Goal: Navigation & Orientation: Find specific page/section

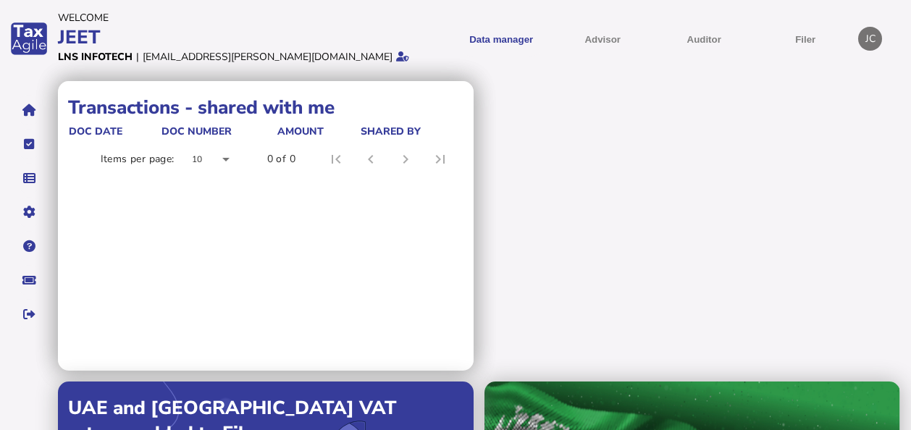
click at [224, 158] on div at bounding box center [210, 159] width 61 height 35
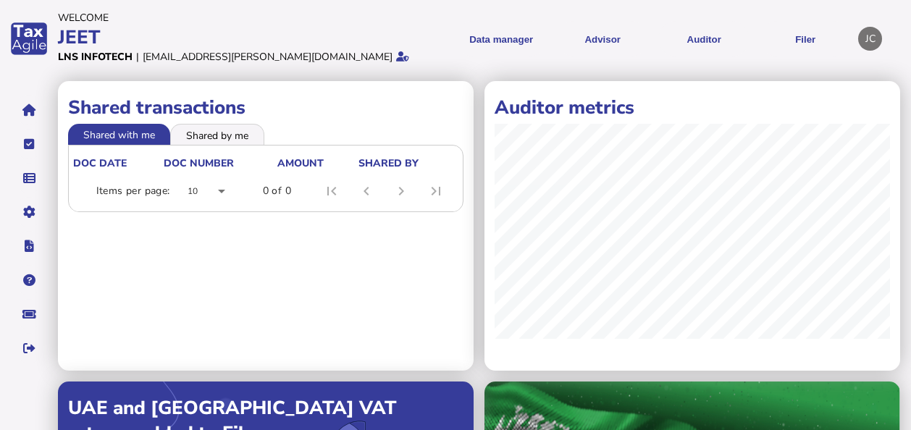
click at [425, 51] on header "Welcome JEET Account: LNS INFOTECH | User: [EMAIL_ADDRESS][PERSON_NAME][DOMAIN_…" at bounding box center [477, 38] width 839 height 63
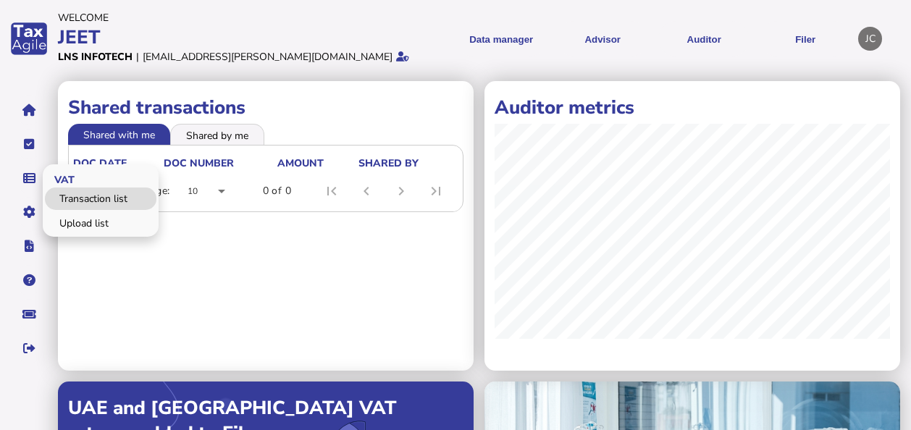
click at [81, 193] on link "Transaction list" at bounding box center [101, 199] width 112 height 22
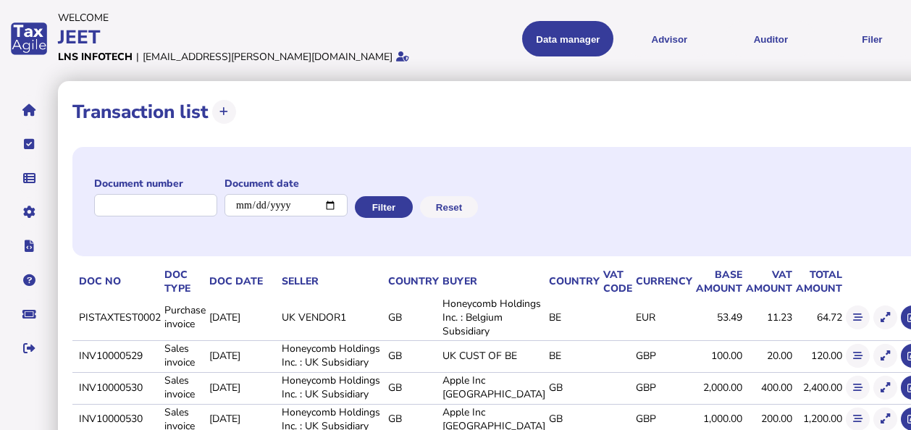
click at [908, 405] on app-vat-transaction-list-list "**********" at bounding box center [518, 422] width 920 height 682
click at [725, 47] on button "Auditor" at bounding box center [770, 38] width 91 height 35
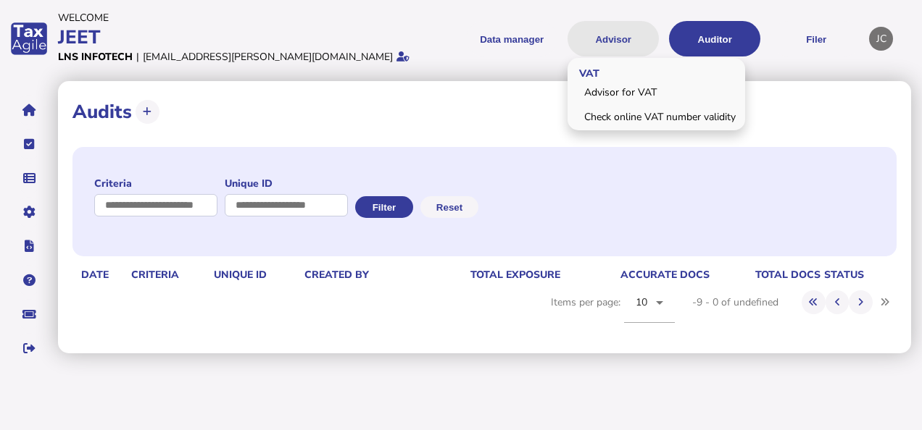
click at [616, 28] on button "Advisor" at bounding box center [612, 38] width 91 height 35
click at [617, 30] on button "Advisor" at bounding box center [612, 38] width 91 height 35
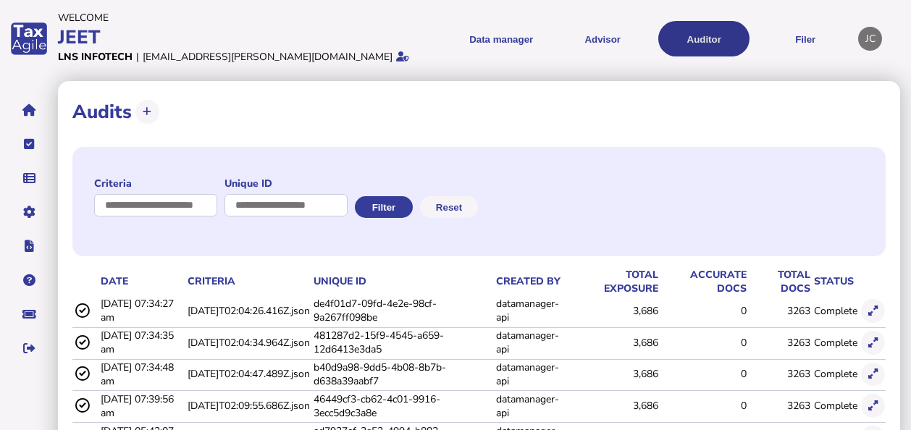
click at [710, 29] on button "Auditor" at bounding box center [704, 38] width 91 height 35
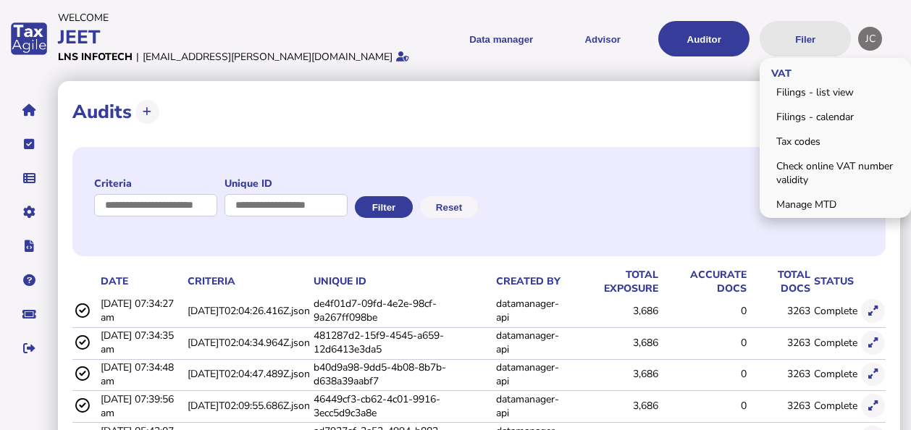
click at [809, 36] on button "Filer" at bounding box center [805, 38] width 91 height 35
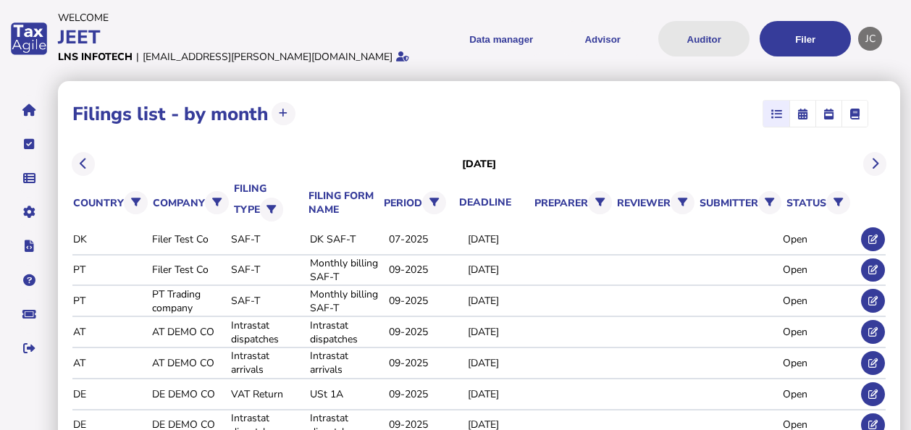
click at [717, 46] on button "Auditor" at bounding box center [704, 38] width 91 height 35
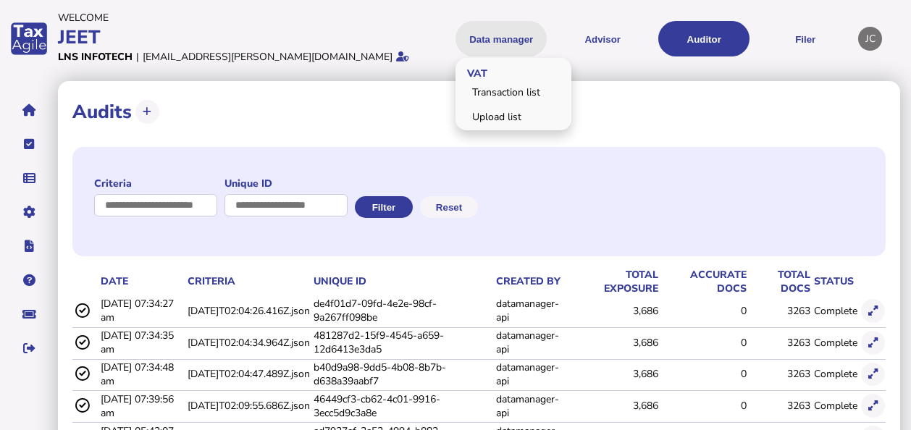
click at [518, 38] on button "Data manager" at bounding box center [501, 38] width 91 height 35
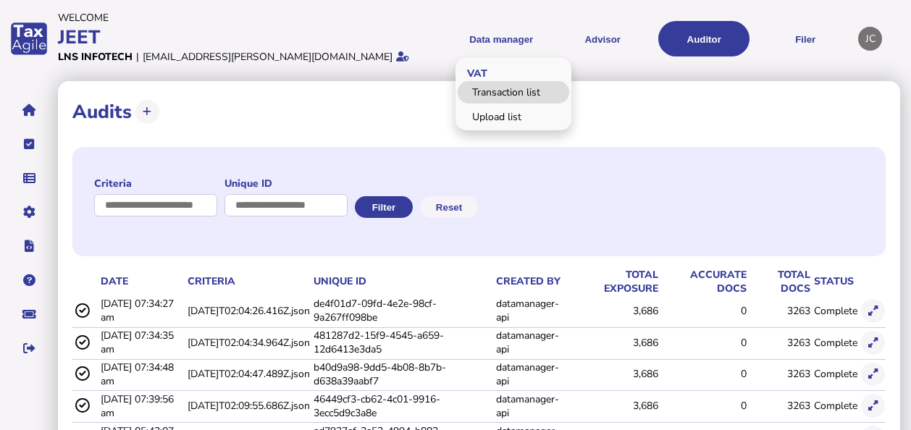
click at [525, 96] on link "Transaction list" at bounding box center [514, 92] width 112 height 22
